Goal: Task Accomplishment & Management: Manage account settings

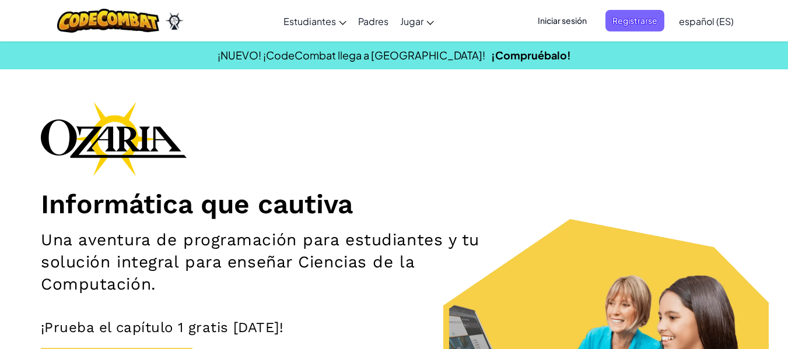
click at [572, 20] on span "Iniciar sesión" at bounding box center [561, 21] width 63 height 22
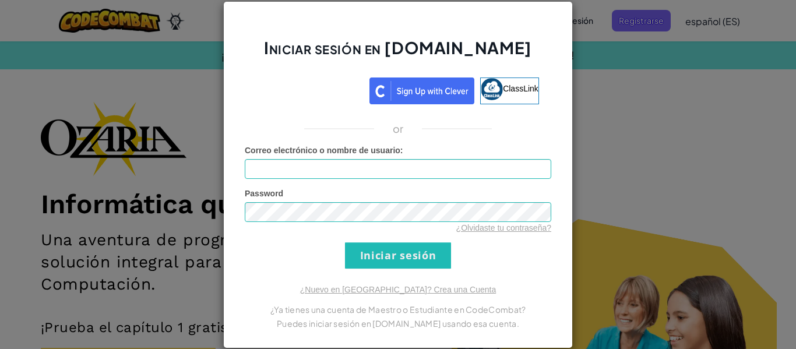
click at [406, 171] on input "Correo electrónico o nombre de usuario :" at bounding box center [398, 169] width 307 height 20
click at [418, 171] on input "Correo electrónico o nombre de usuario :" at bounding box center [398, 169] width 307 height 20
type input "[EMAIL_ADDRESS][DOMAIN_NAME]"
click at [345, 242] on input "Iniciar sesión" at bounding box center [398, 255] width 106 height 26
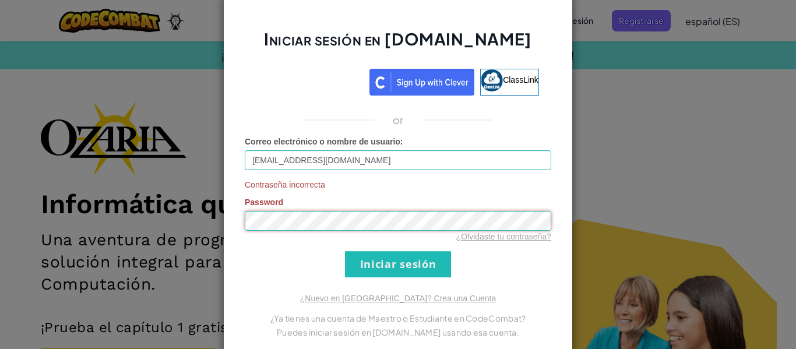
click at [345, 251] on input "Iniciar sesión" at bounding box center [398, 264] width 106 height 26
